Goal: Complete application form

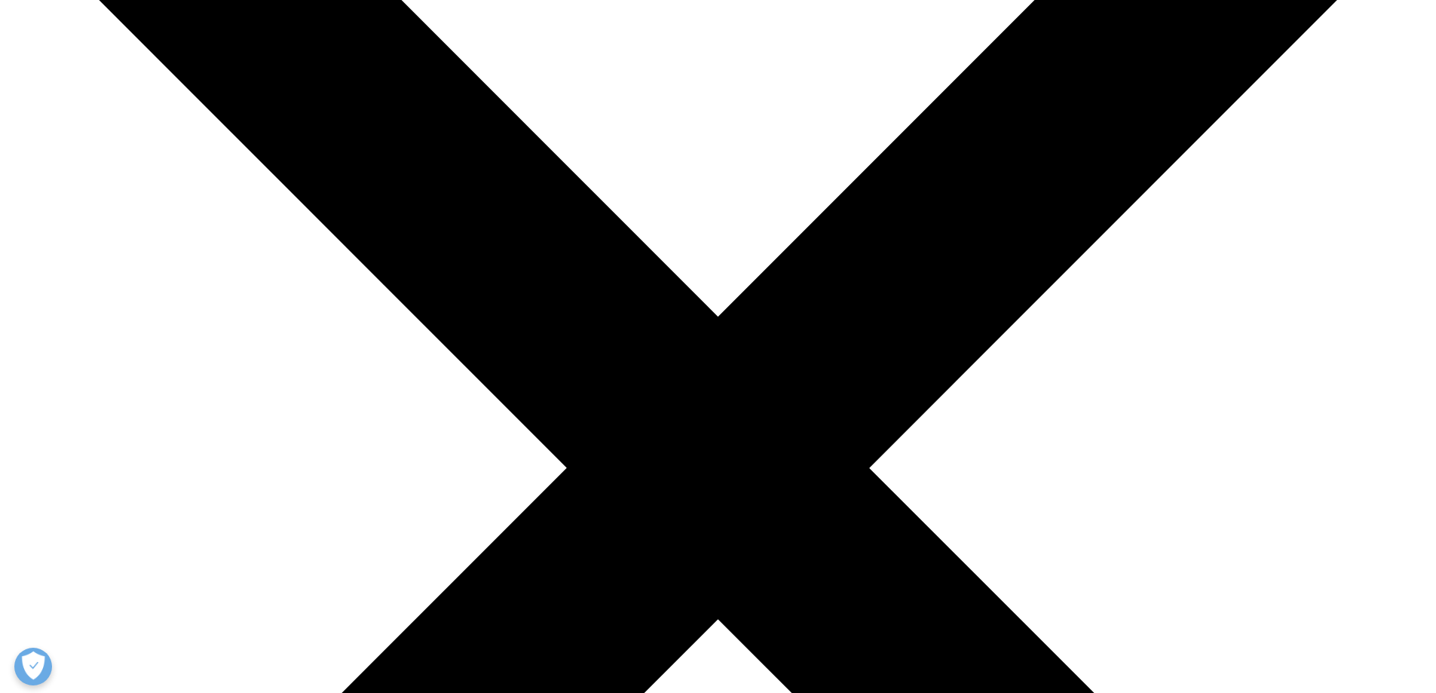
scroll to position [302, 0]
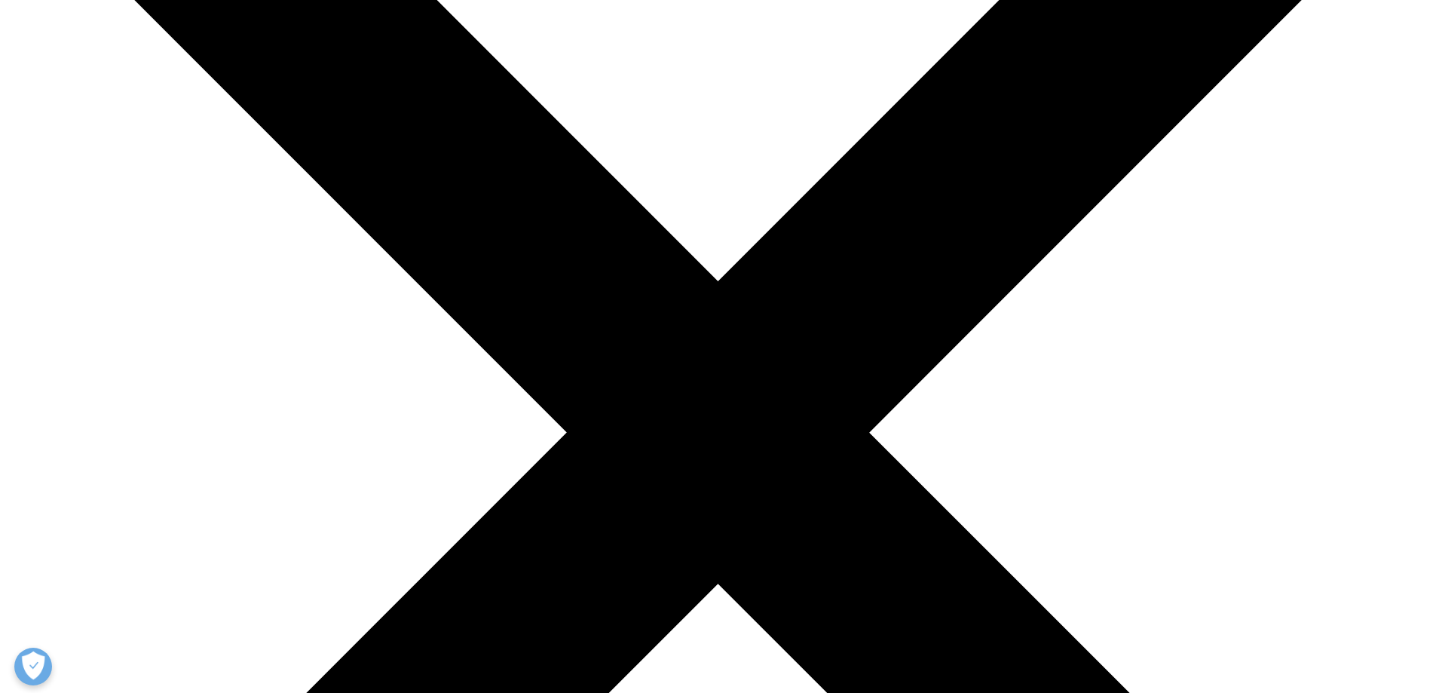
select select "Other"
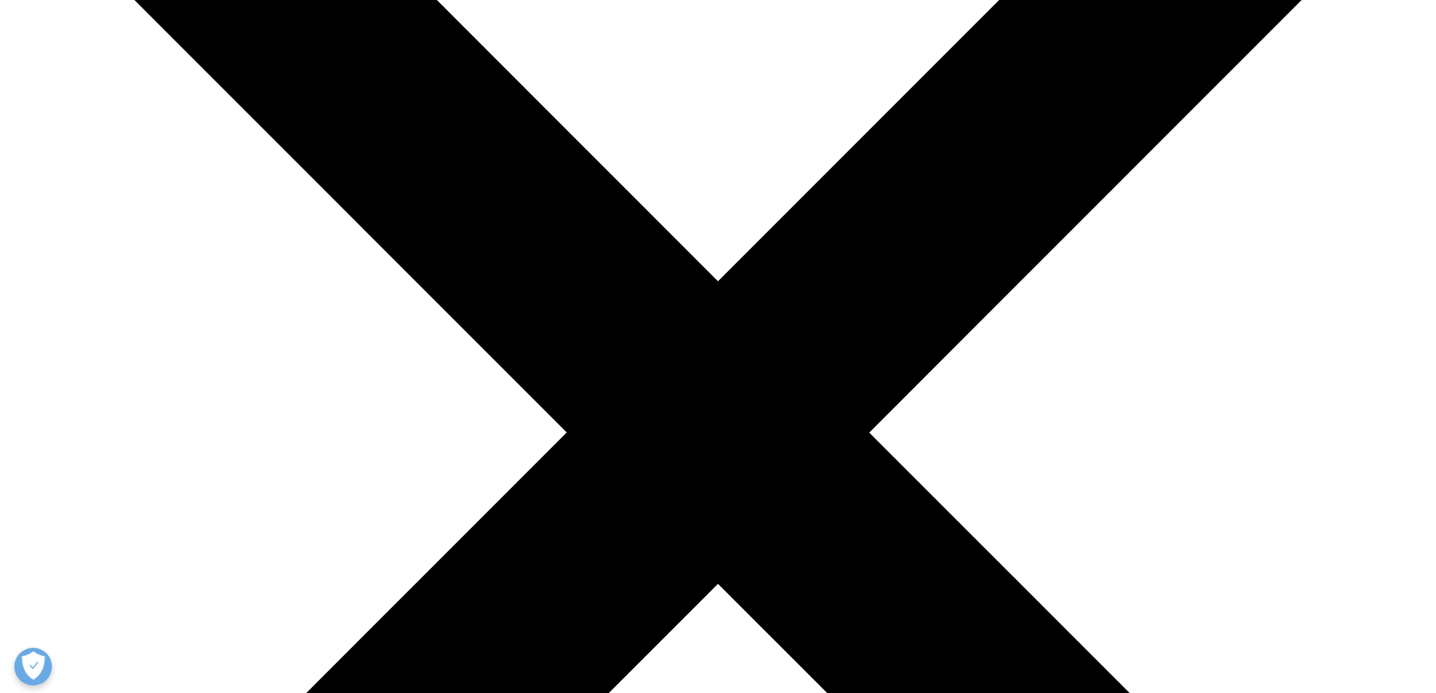
drag, startPoint x: 531, startPoint y: 411, endPoint x: 589, endPoint y: 410, distance: 58.0
type input "[PERSON_NAME]"
type input "Court"
type input "Receptionist"
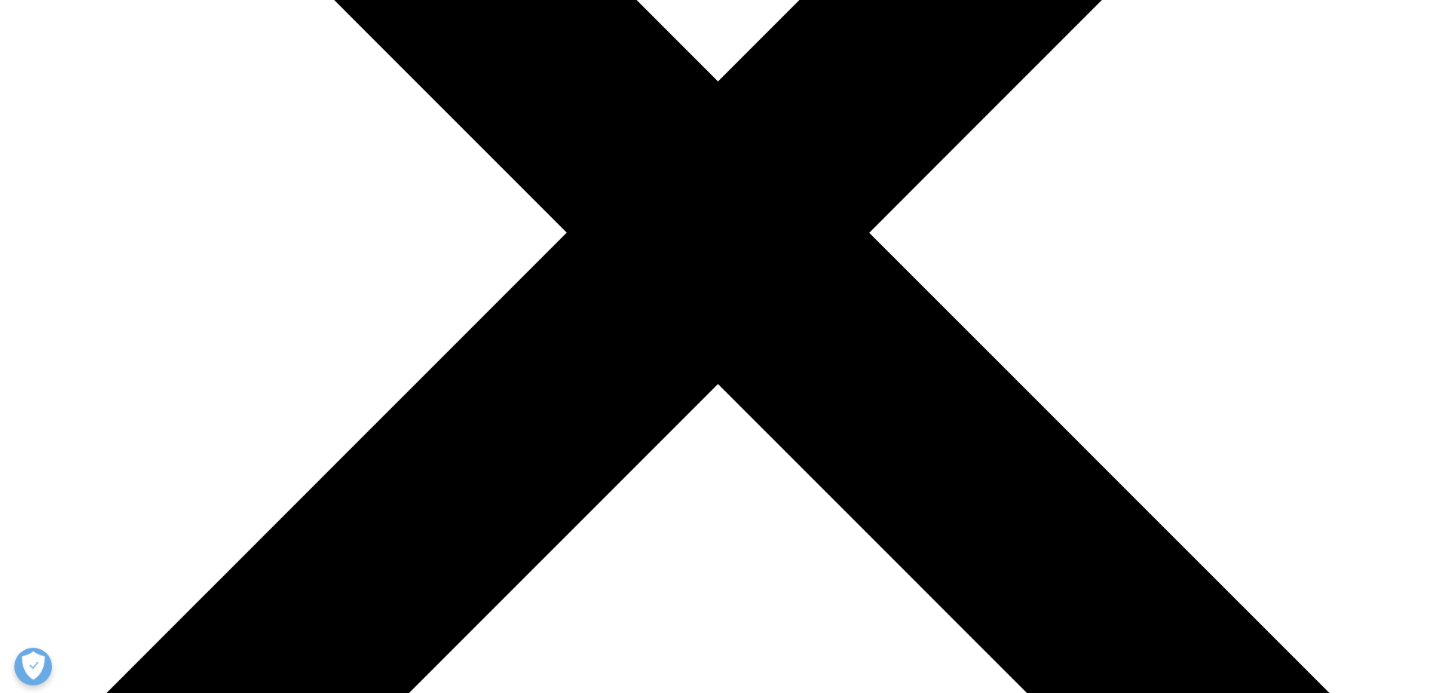
scroll to position [452, 0]
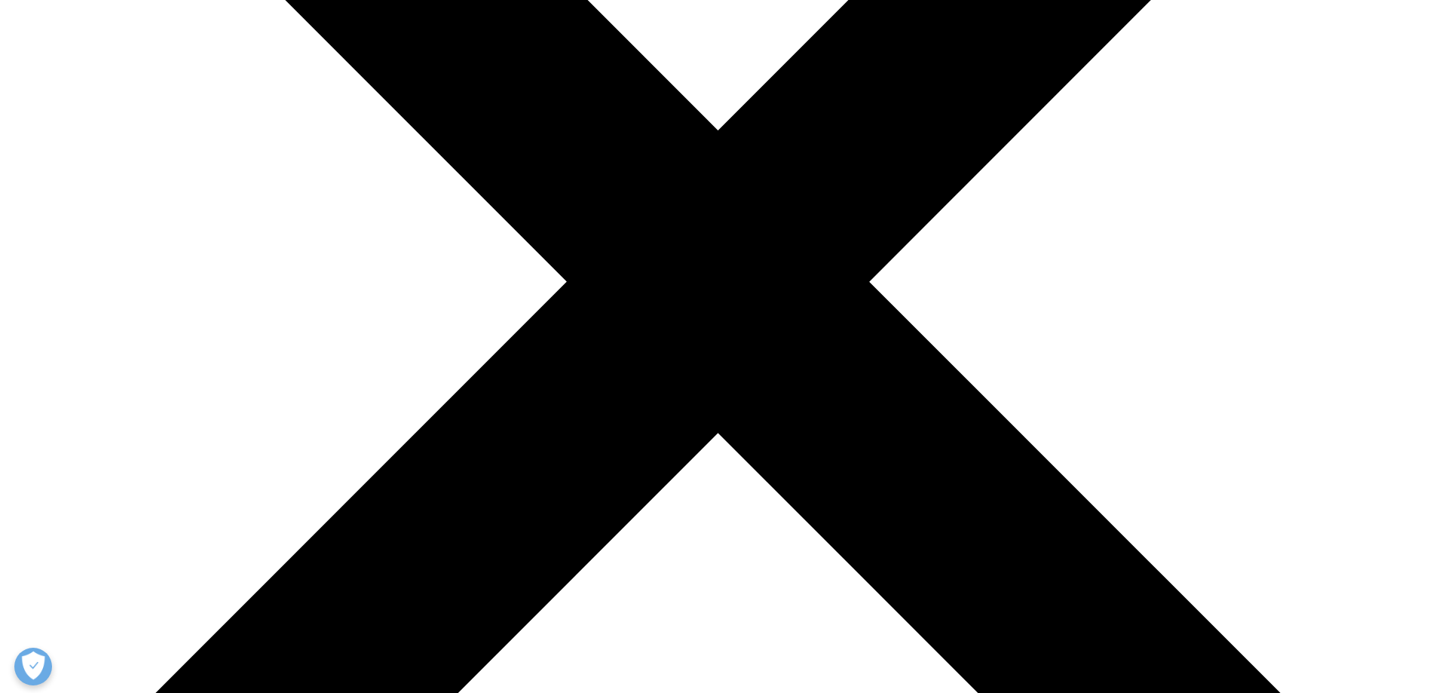
type input "Waitakere [GEOGRAPHIC_DATA]"
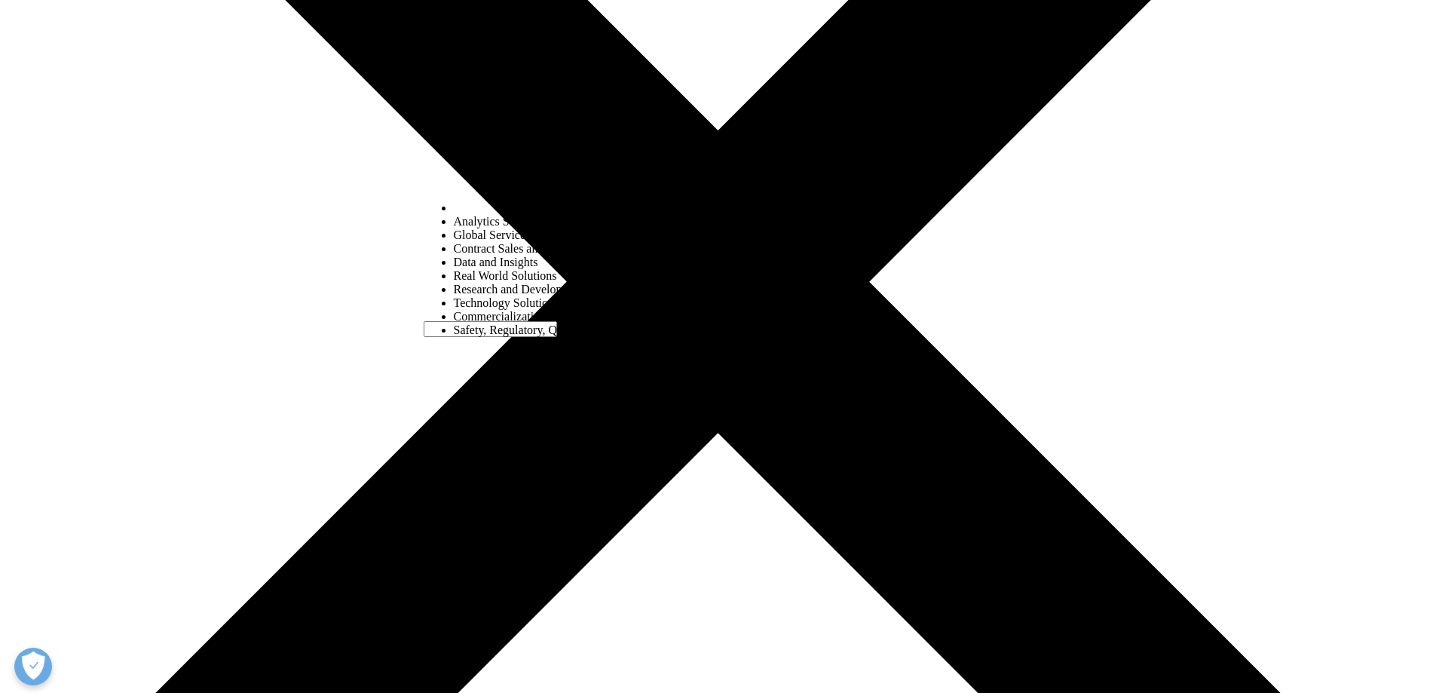
select select "Safety Regulatory Quality Commercial Compliance"
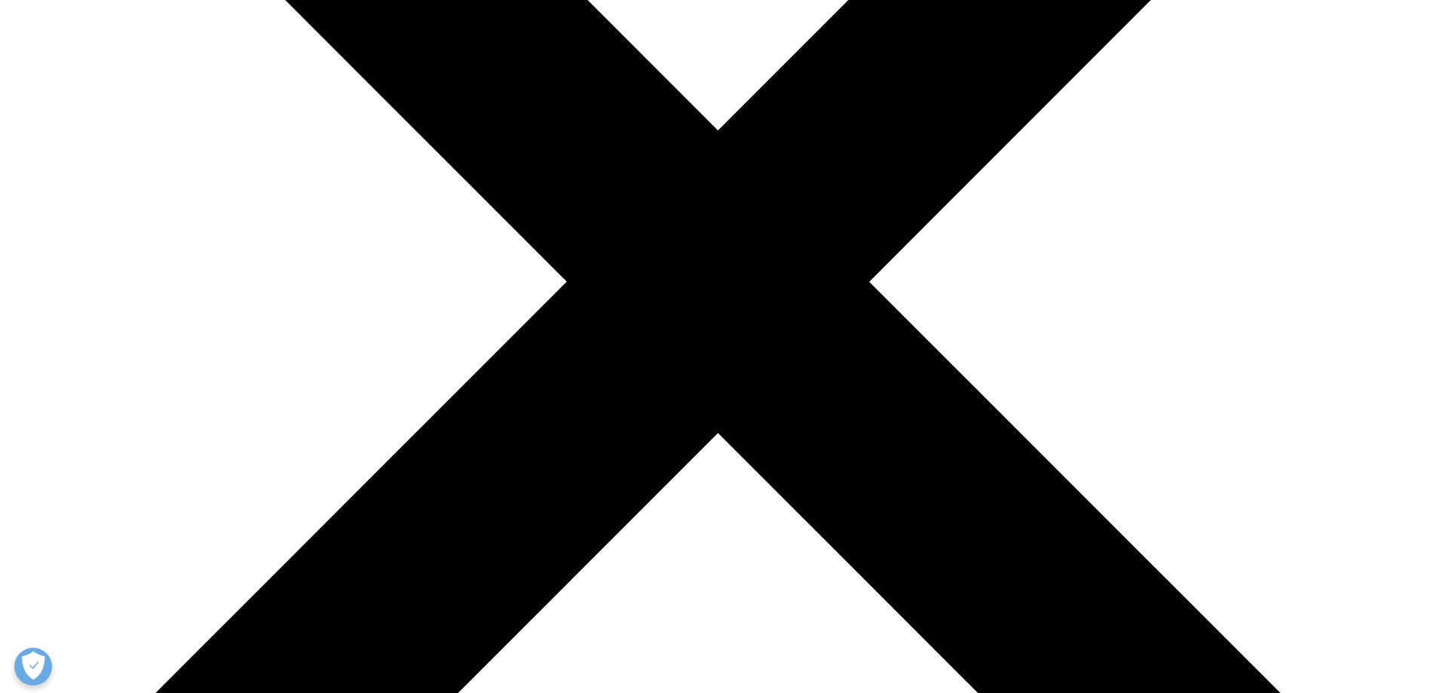
type input "i"
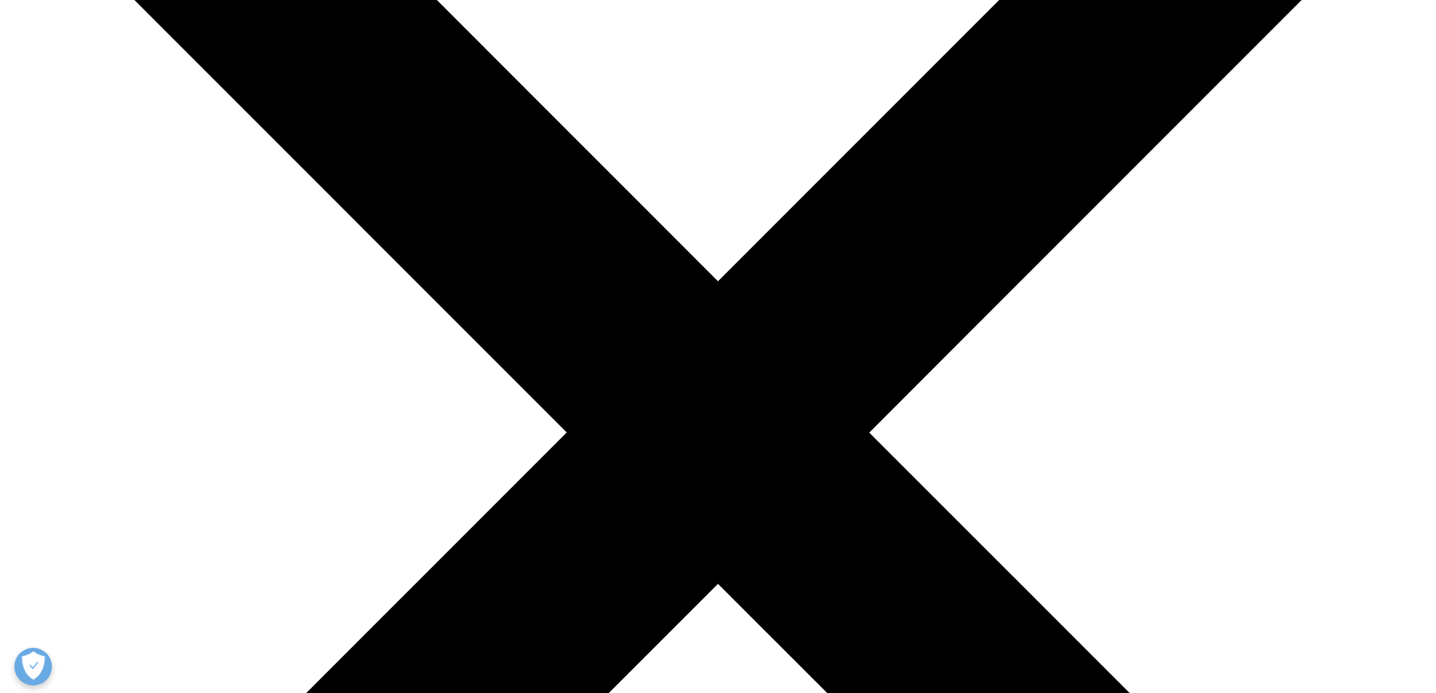
scroll to position [0, 0]
